Goal: Transaction & Acquisition: Purchase product/service

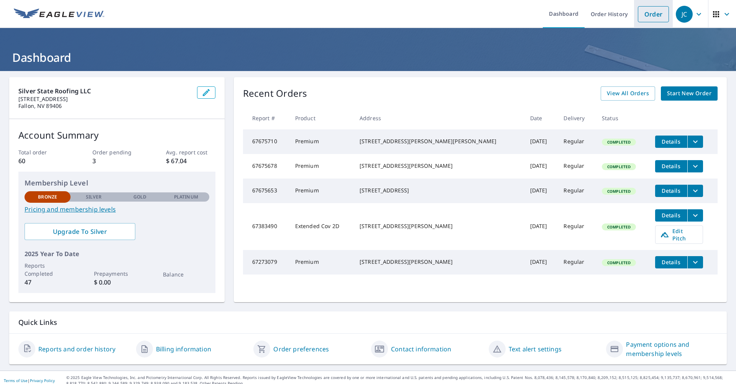
click at [651, 15] on link "Order" at bounding box center [653, 14] width 31 height 16
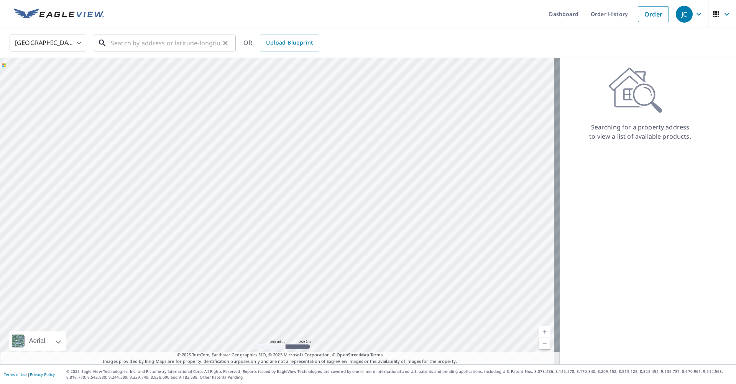
click at [114, 46] on input "text" at bounding box center [165, 42] width 109 height 21
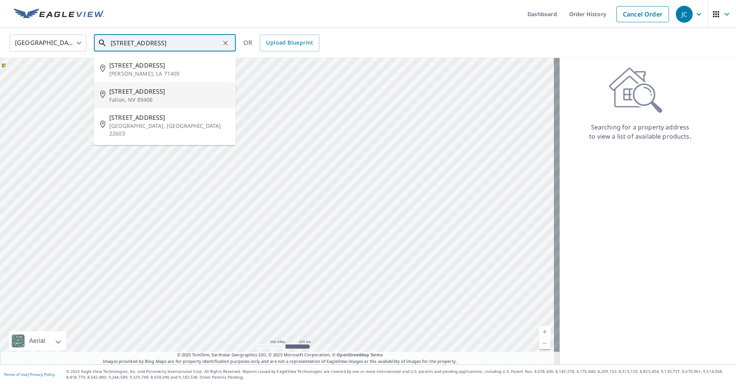
click at [123, 94] on span "[STREET_ADDRESS]" at bounding box center [169, 91] width 120 height 9
type input "[STREET_ADDRESS][PERSON_NAME]"
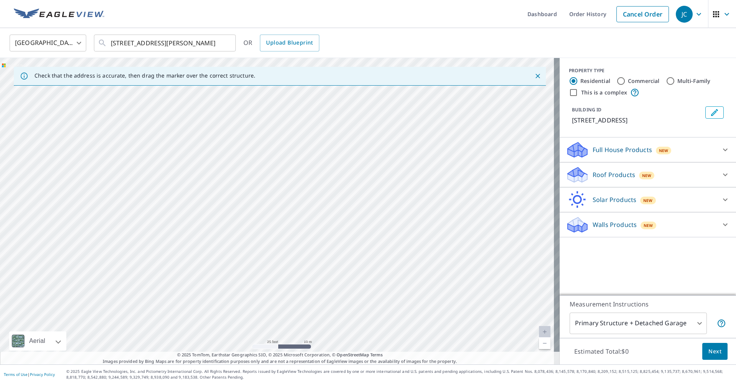
click at [471, 188] on div "[STREET_ADDRESS][PERSON_NAME]" at bounding box center [280, 211] width 560 height 306
drag, startPoint x: 306, startPoint y: 199, endPoint x: 416, endPoint y: 241, distance: 117.2
click at [721, 173] on icon at bounding box center [725, 174] width 9 height 9
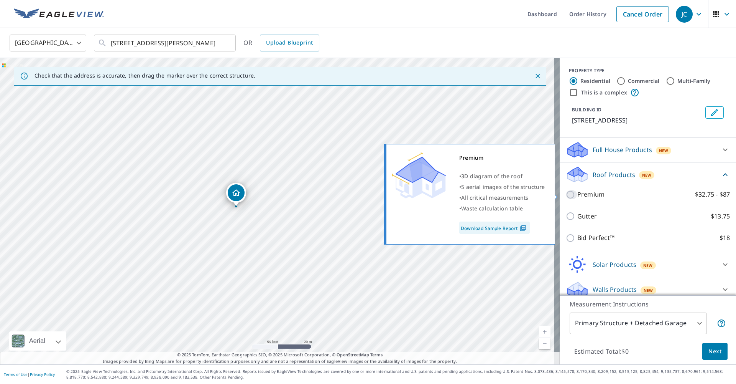
click at [566, 196] on input "Premium $32.75 - $87" at bounding box center [572, 194] width 12 height 9
checkbox input "true"
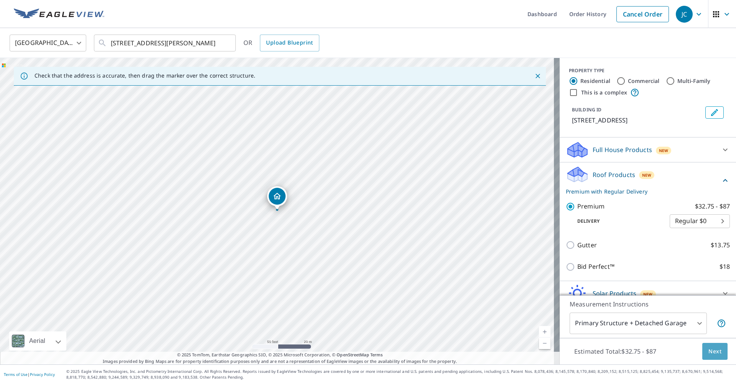
click at [709, 351] on span "Next" at bounding box center [715, 351] width 13 height 10
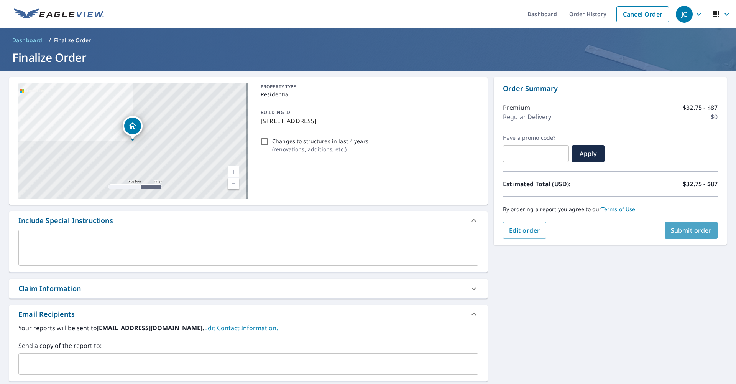
click at [690, 235] on button "Submit order" at bounding box center [691, 230] width 53 height 17
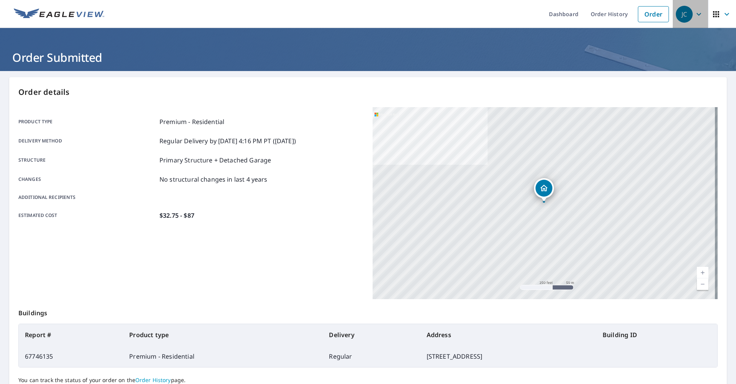
click at [695, 10] on icon "button" at bounding box center [699, 14] width 9 height 9
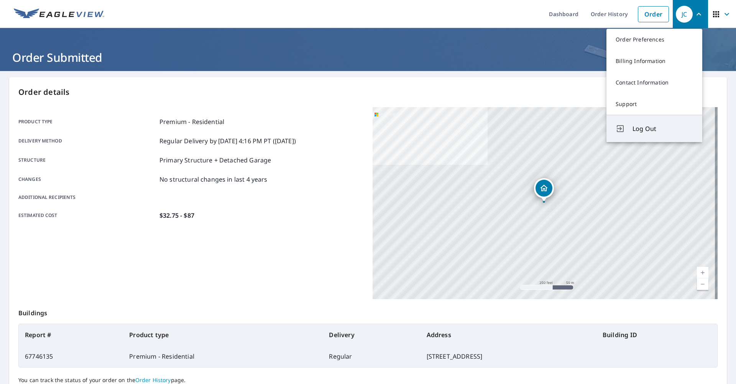
click at [646, 130] on span "Log Out" at bounding box center [663, 128] width 61 height 9
